Goal: Task Accomplishment & Management: Complete application form

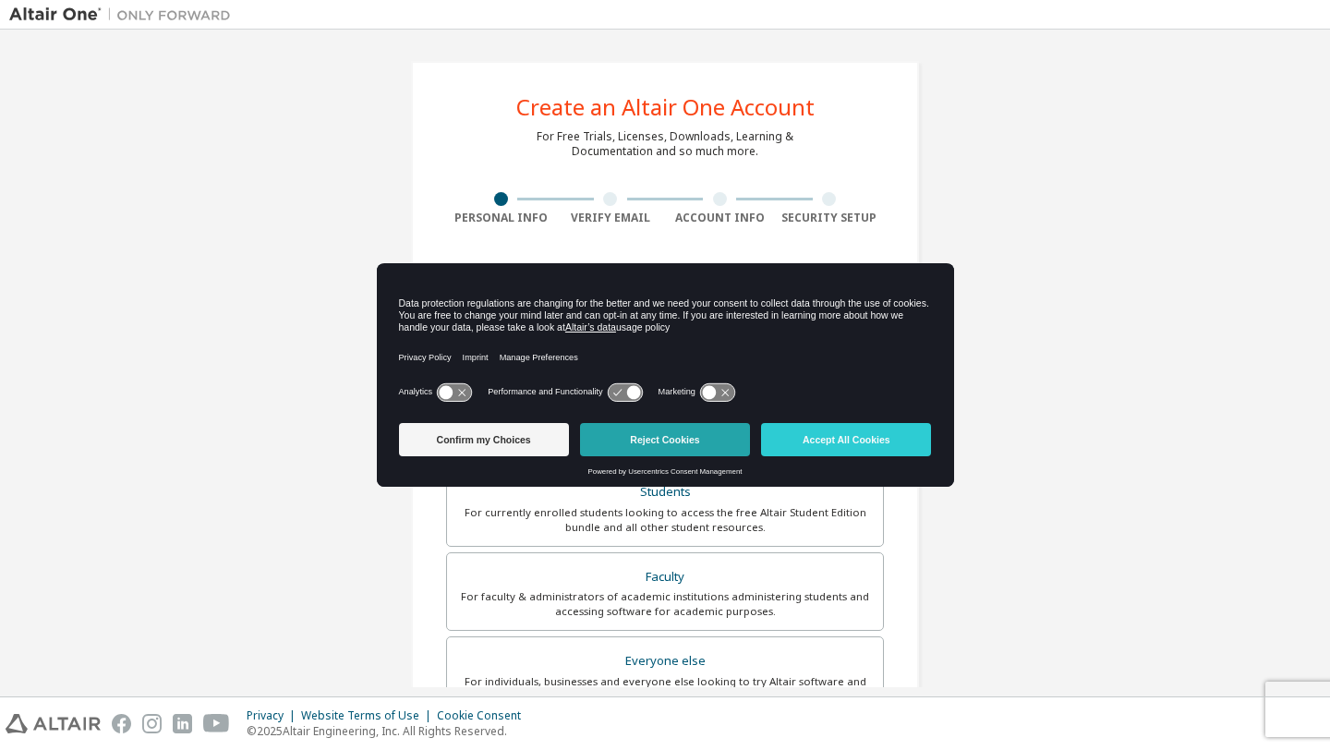
click at [716, 423] on button "Reject Cookies" at bounding box center [665, 439] width 170 height 33
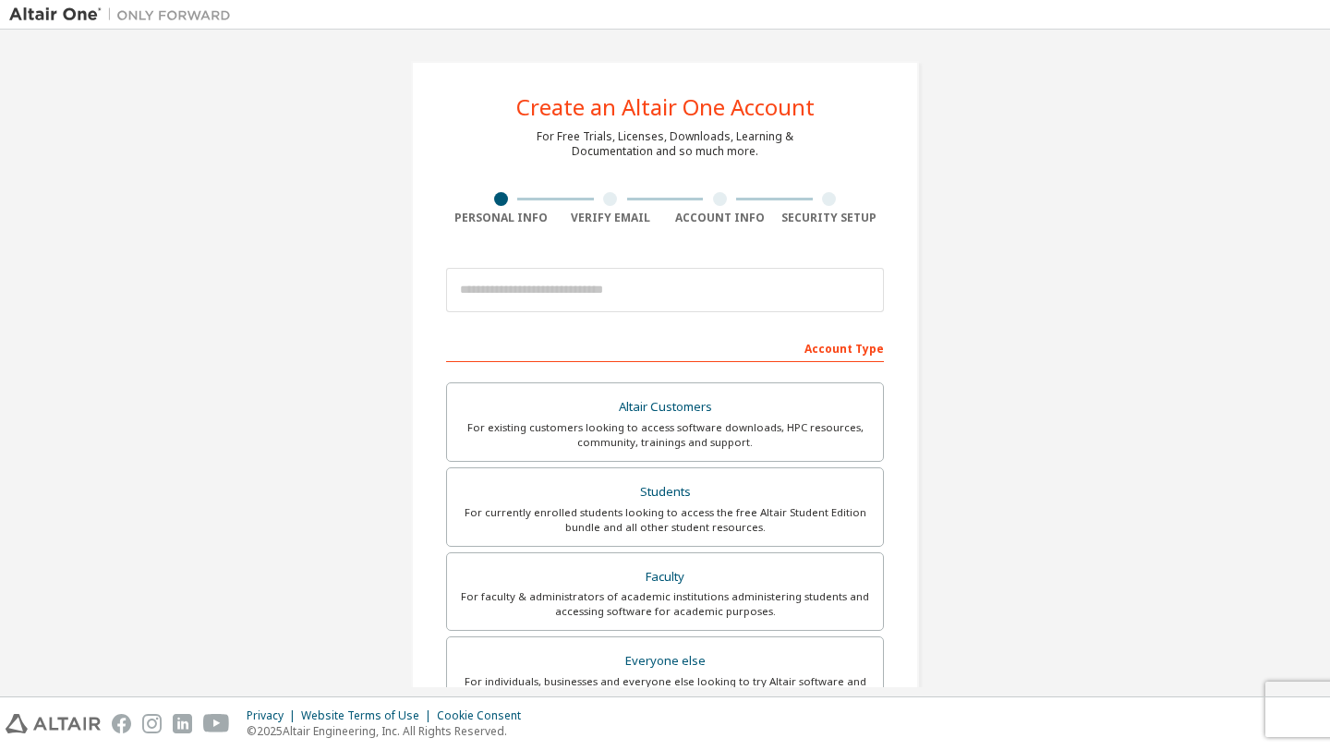
scroll to position [16, 0]
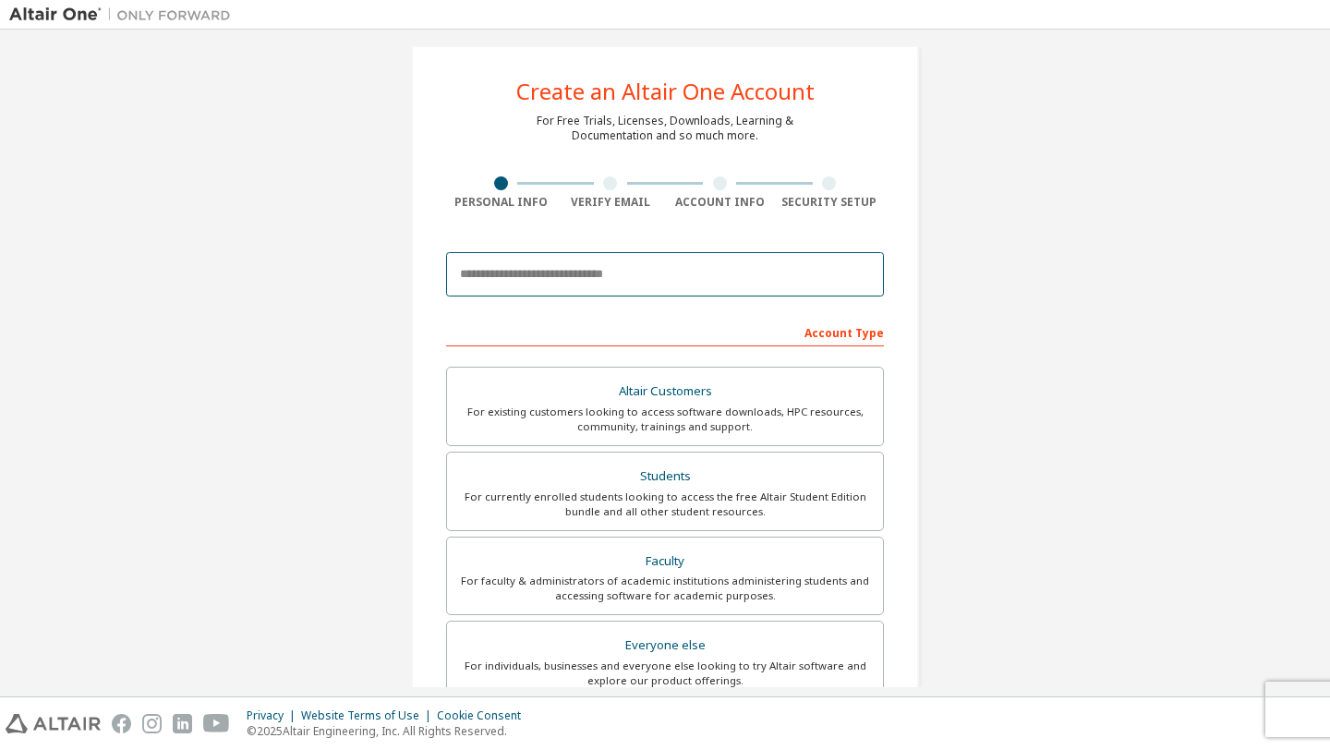
click at [725, 280] on input "email" at bounding box center [665, 274] width 438 height 44
type input "**********"
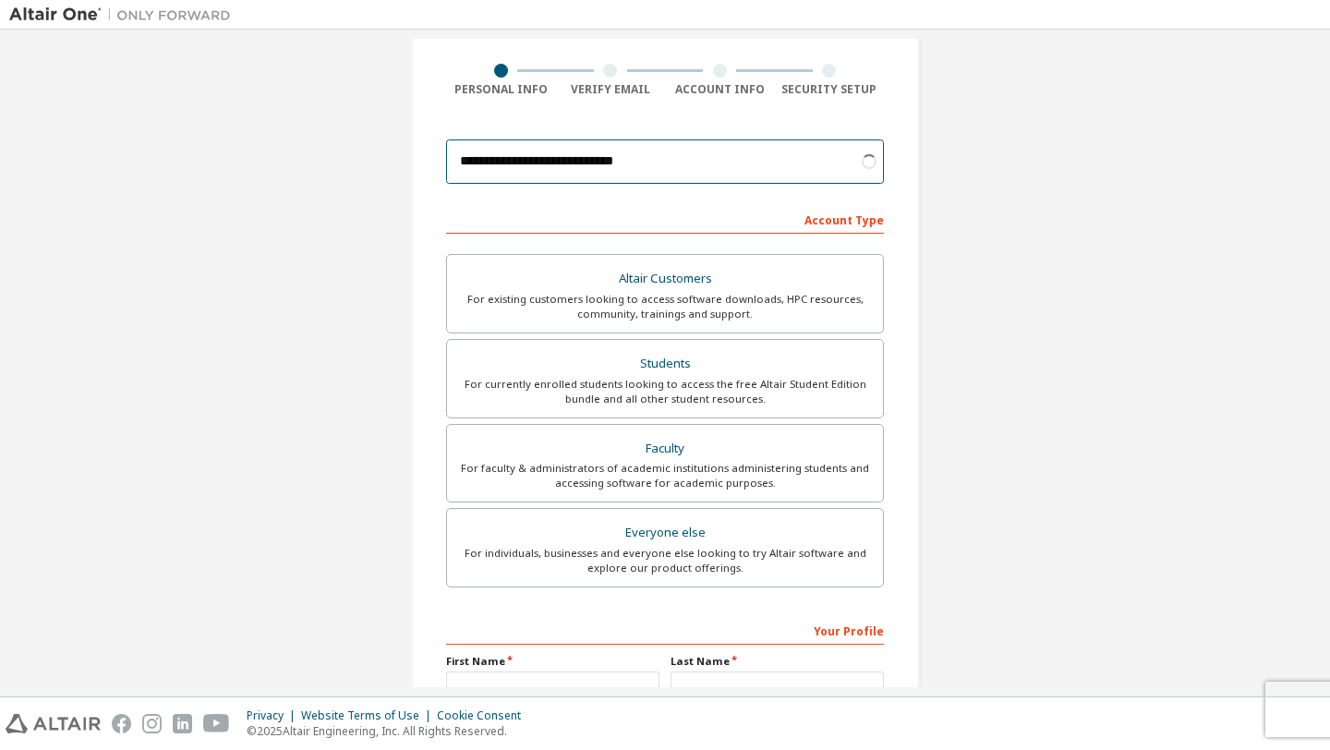
scroll to position [129, 0]
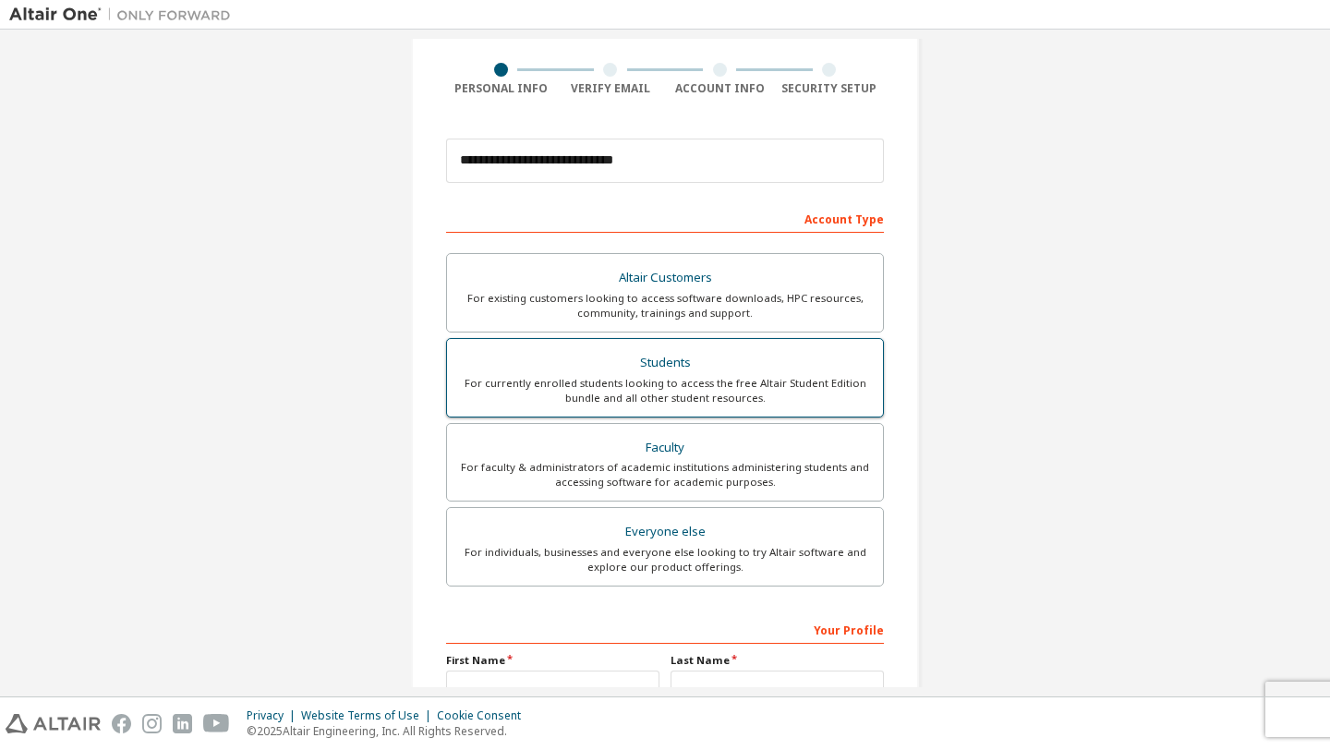
click at [653, 404] on div "For currently enrolled students looking to access the free Altair Student Editi…" at bounding box center [665, 391] width 414 height 30
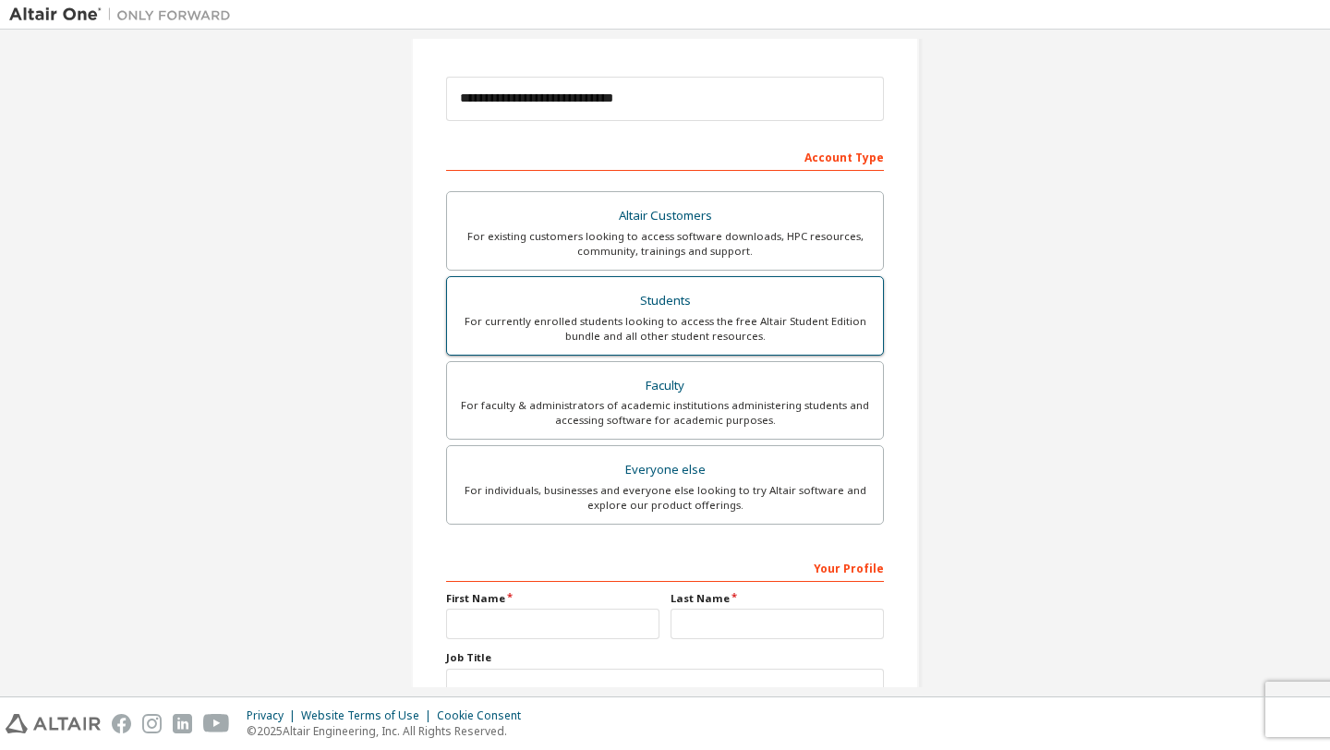
scroll to position [231, 0]
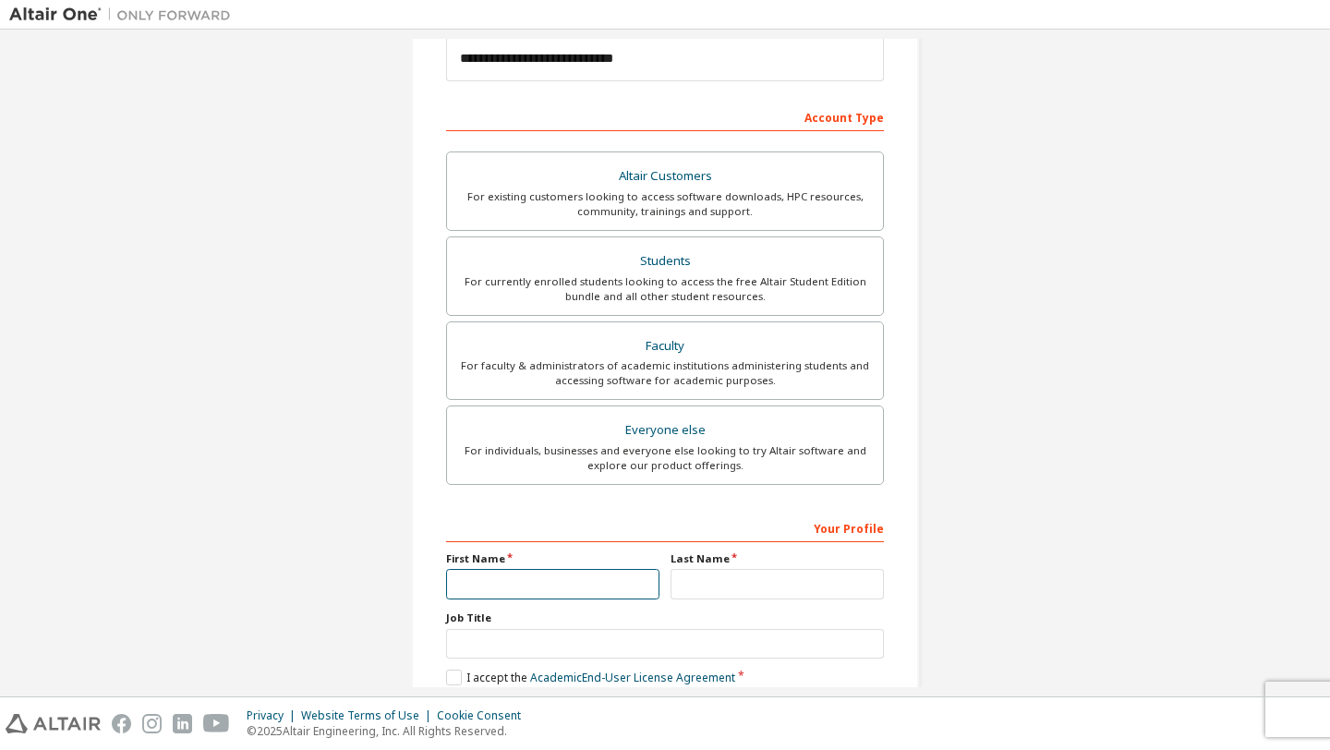
click at [578, 588] on input "text" at bounding box center [552, 584] width 213 height 30
type input "*"
type input "*******"
type input "**"
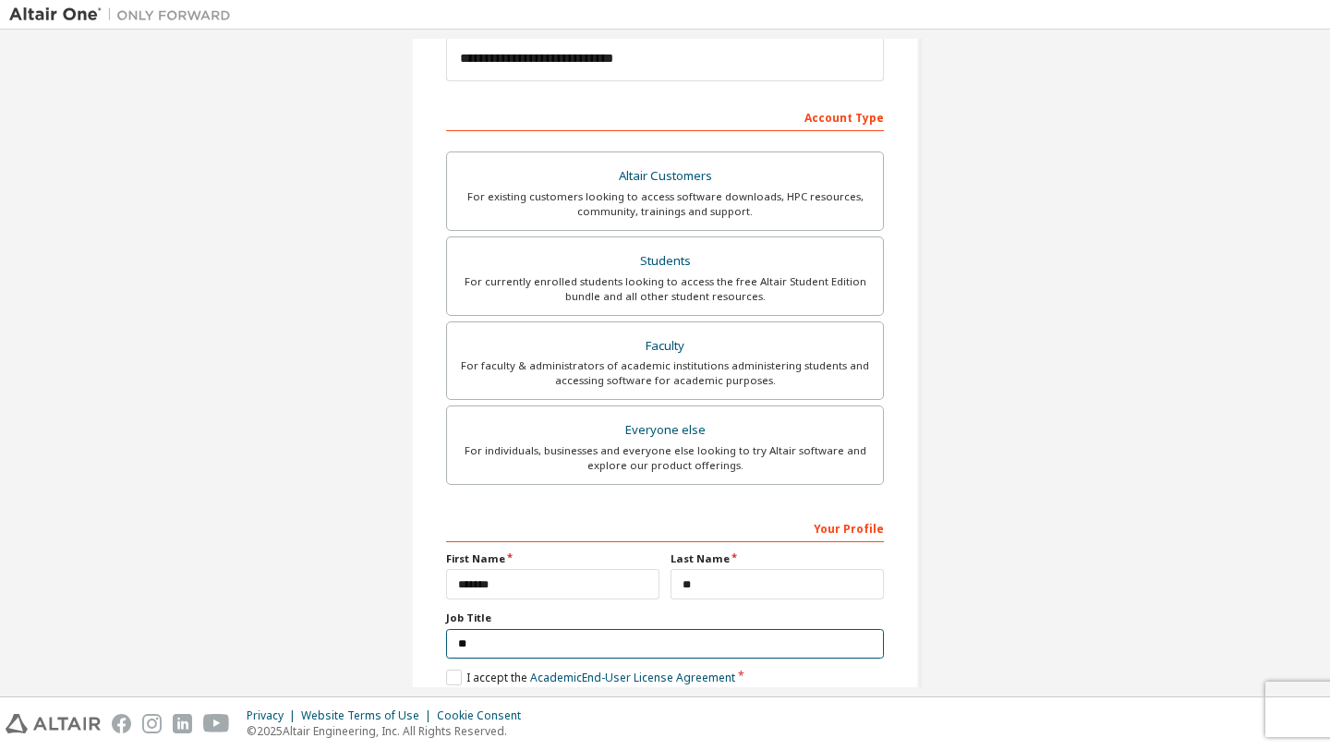
type input "*"
type input "*******"
click at [452, 678] on label "I accept the Academic End-User License Agreement" at bounding box center [590, 678] width 289 height 16
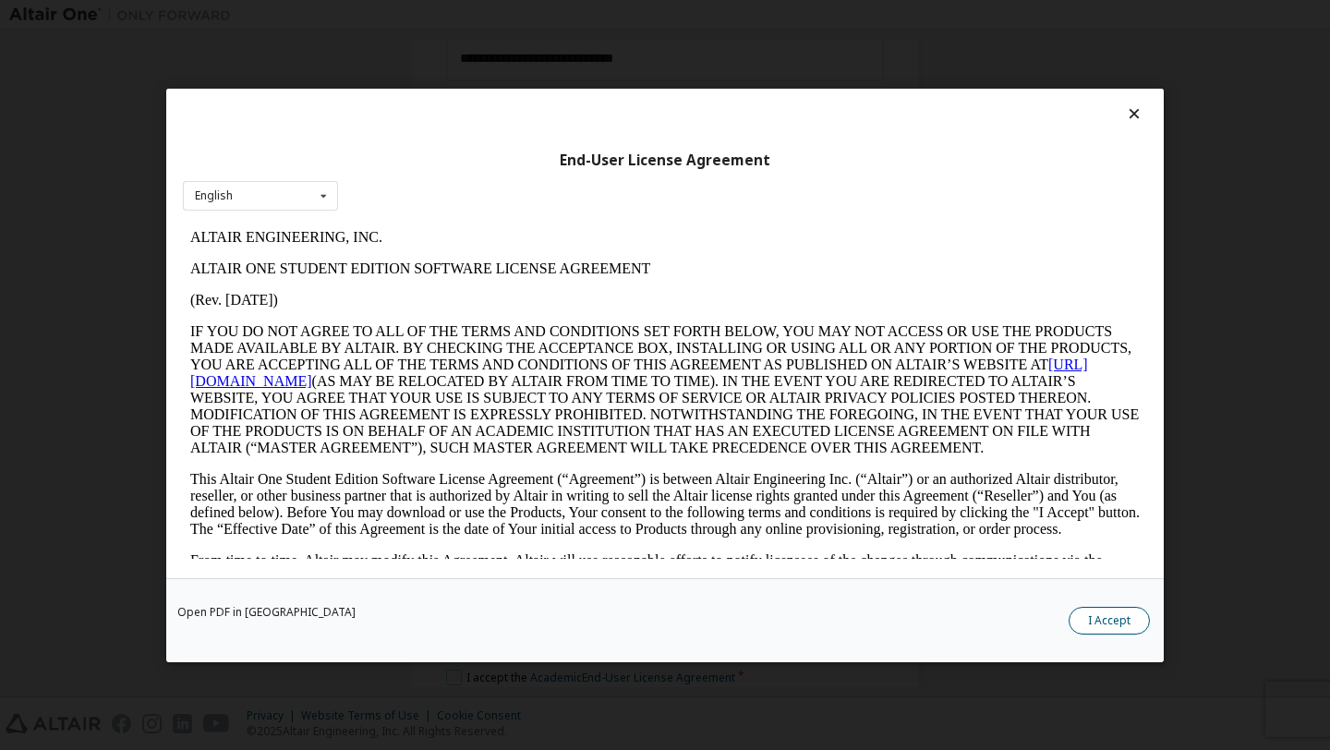
scroll to position [0, 0]
click at [1092, 622] on button "I Accept" at bounding box center [1109, 620] width 81 height 28
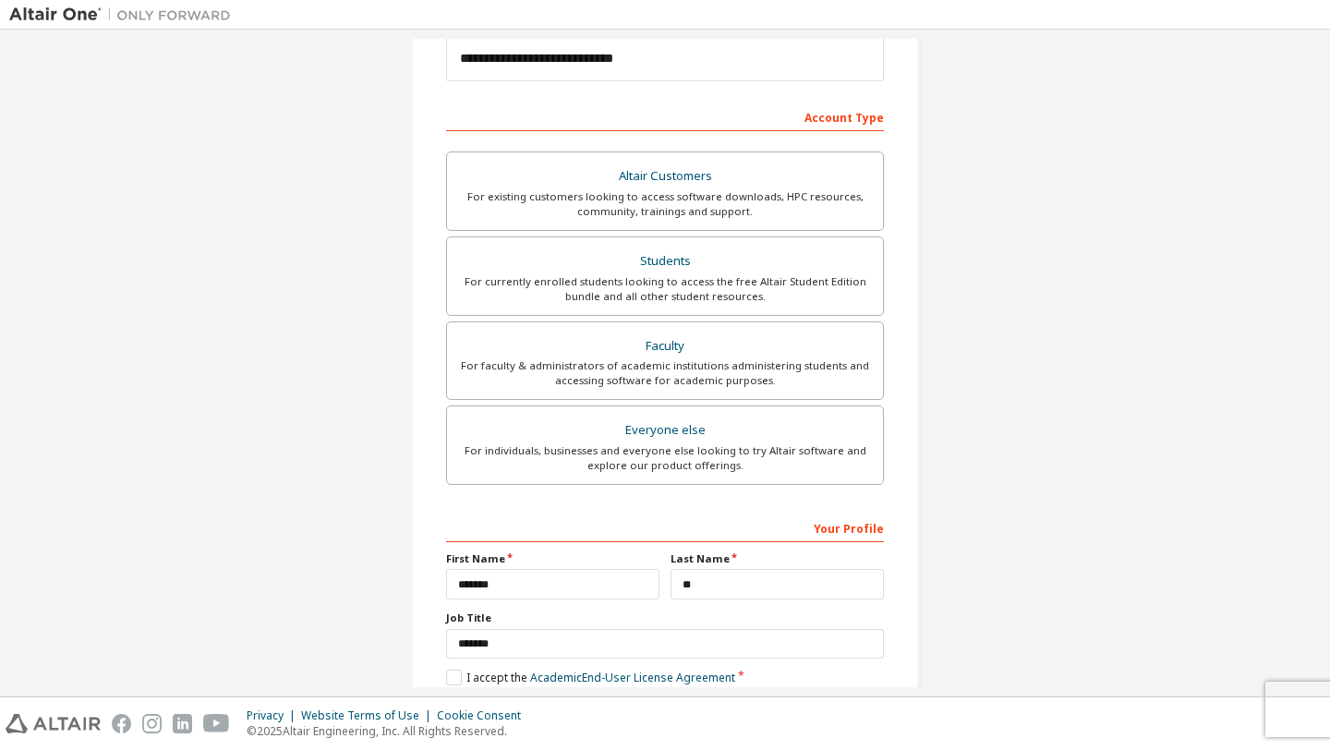
scroll to position [330, 0]
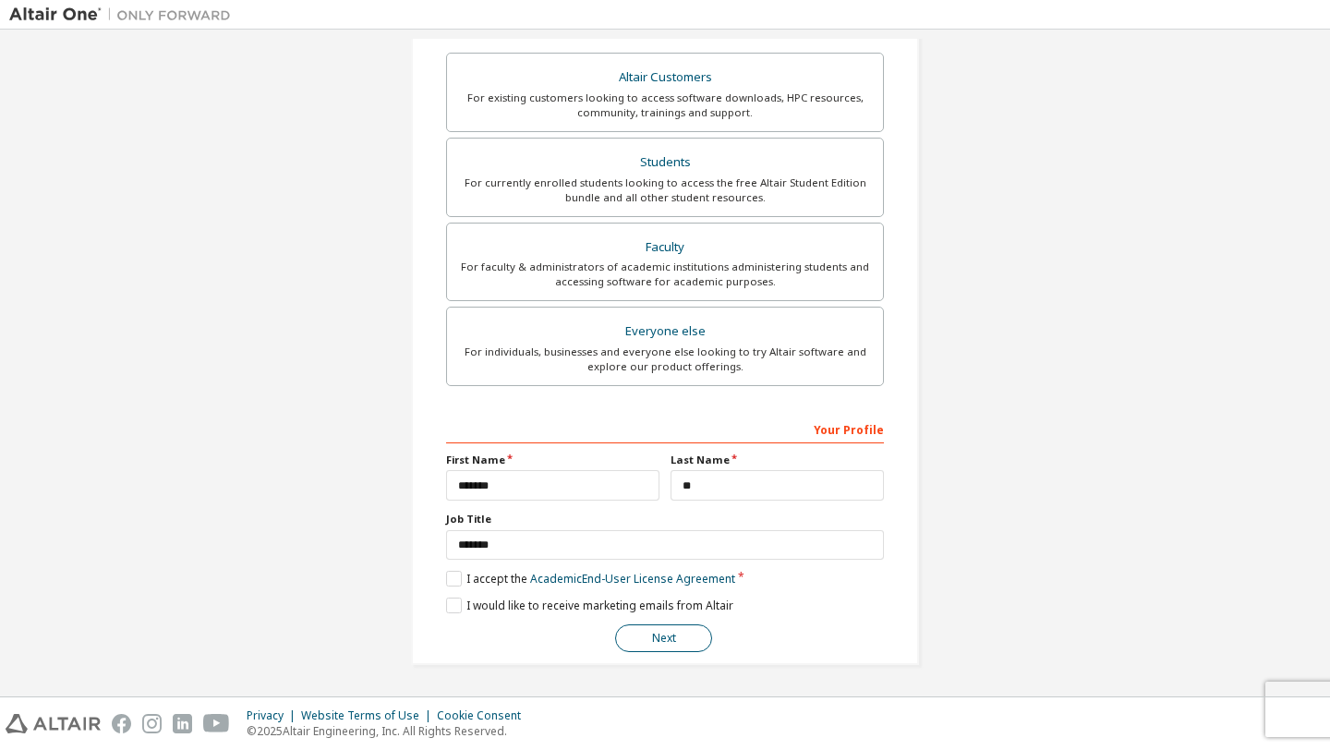
click at [691, 636] on button "Next" at bounding box center [663, 638] width 97 height 28
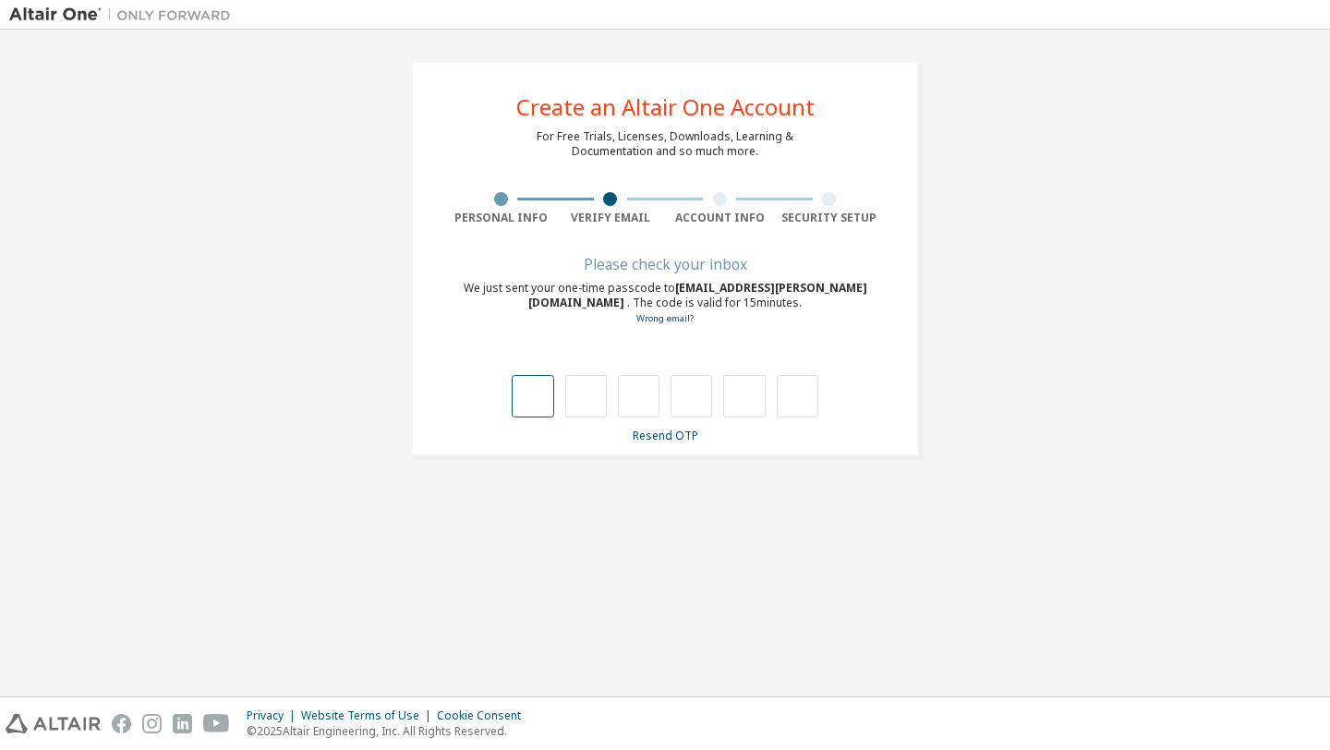
click at [547, 399] on input "text" at bounding box center [533, 396] width 42 height 42
type input "*"
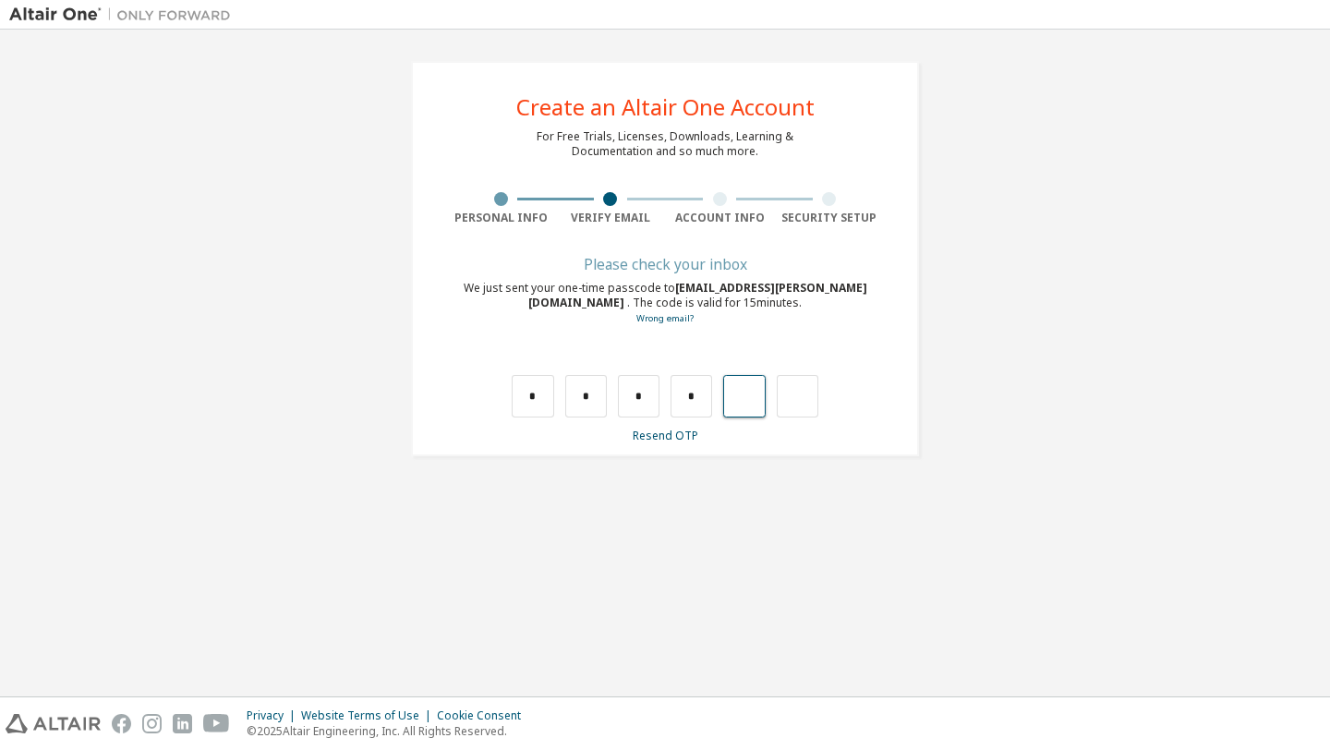
type input "*"
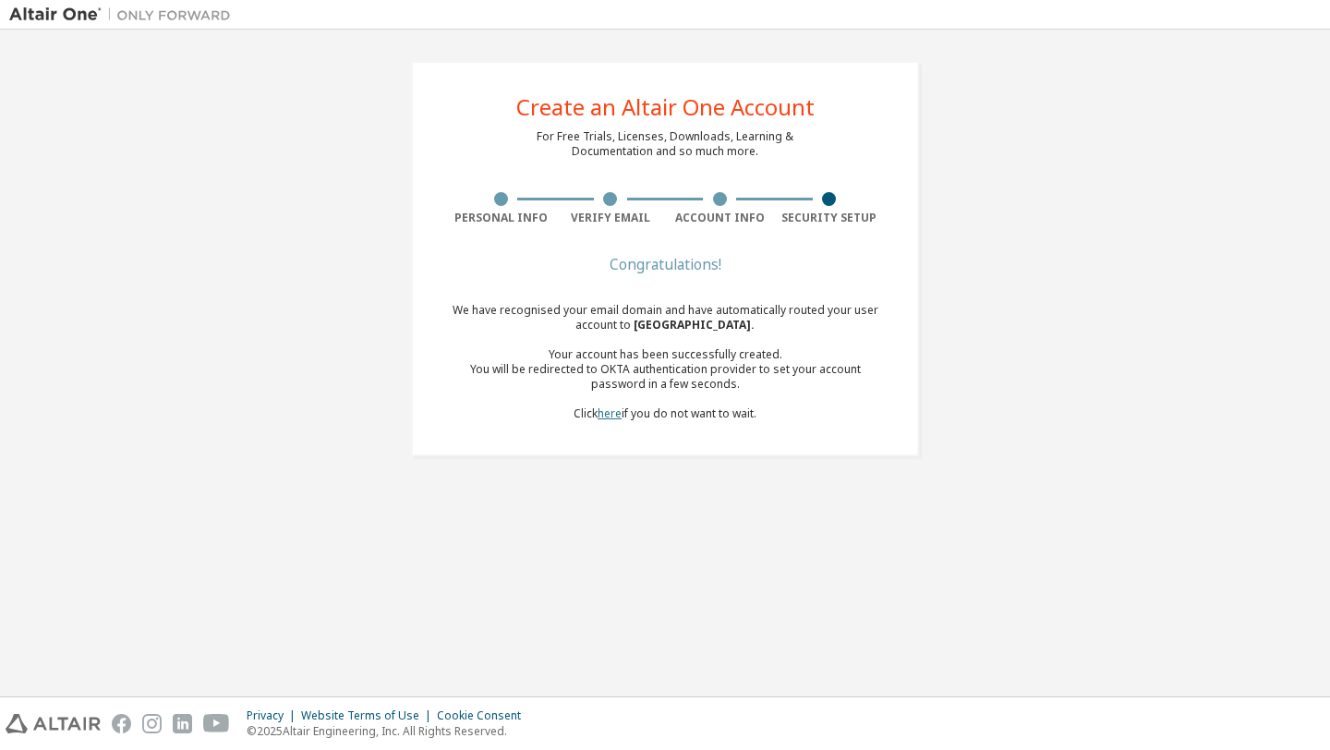
click at [615, 417] on link "here" at bounding box center [610, 413] width 24 height 16
